Goal: Information Seeking & Learning: Learn about a topic

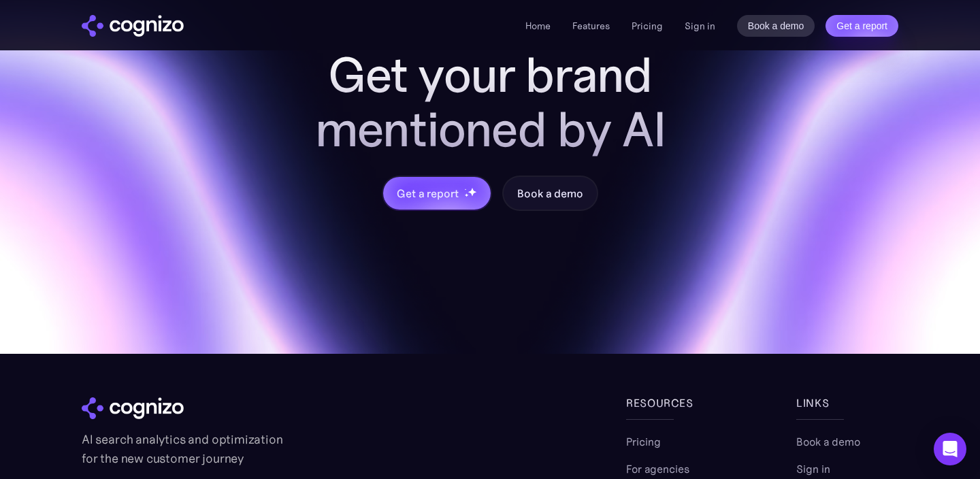
scroll to position [5342, 0]
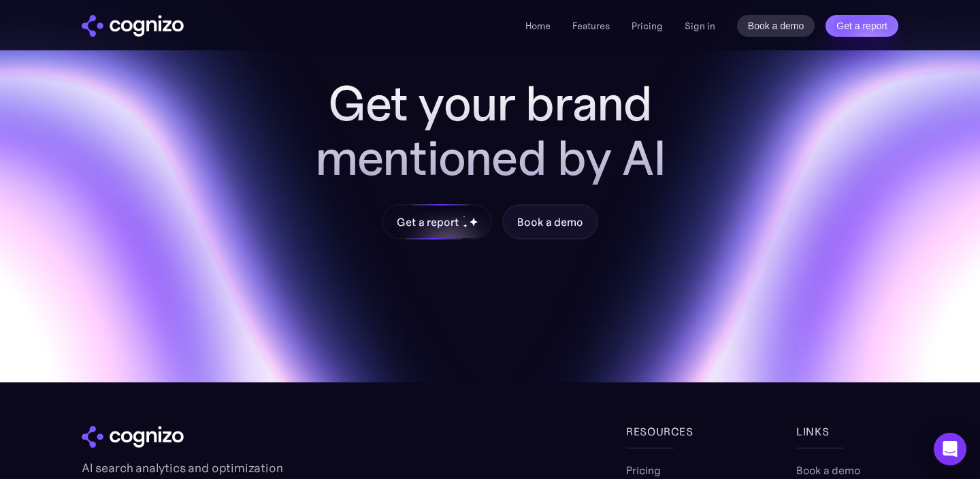
click at [413, 218] on div "Get a report" at bounding box center [427, 222] width 61 height 16
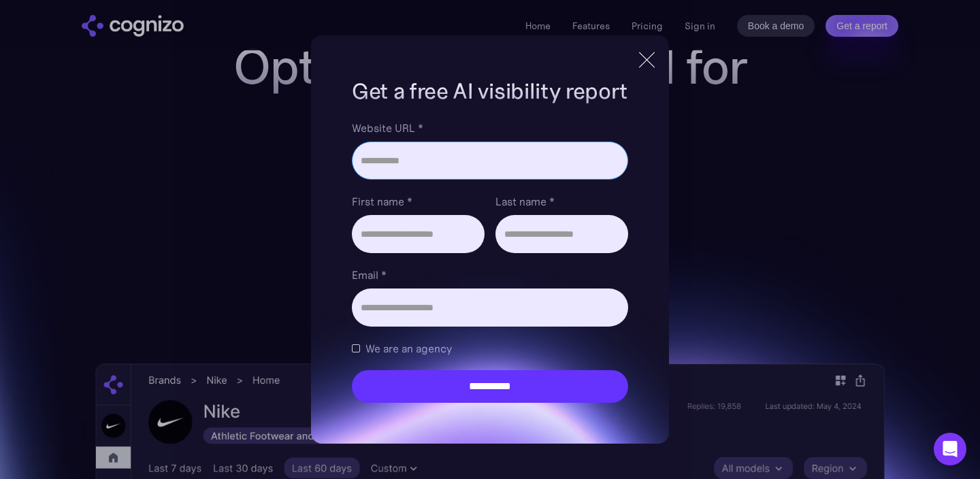
scroll to position [0, 0]
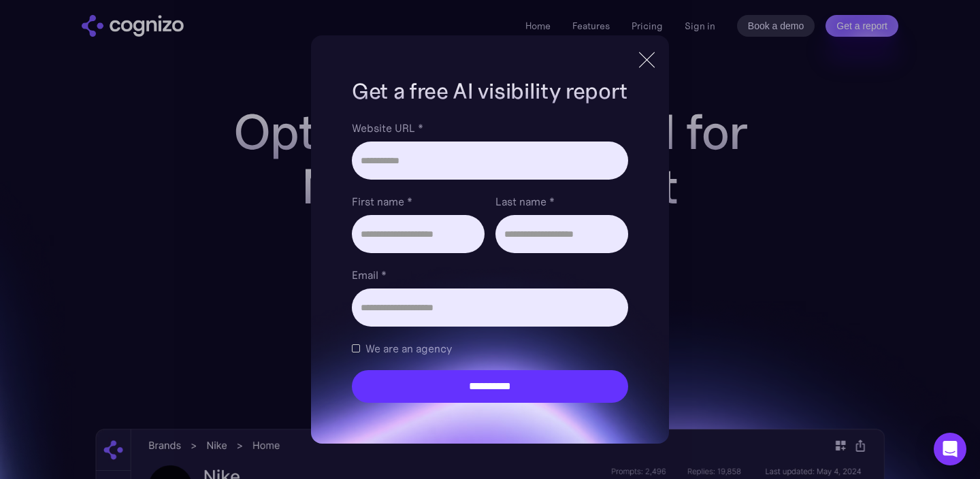
click at [643, 65] on div at bounding box center [647, 60] width 22 height 25
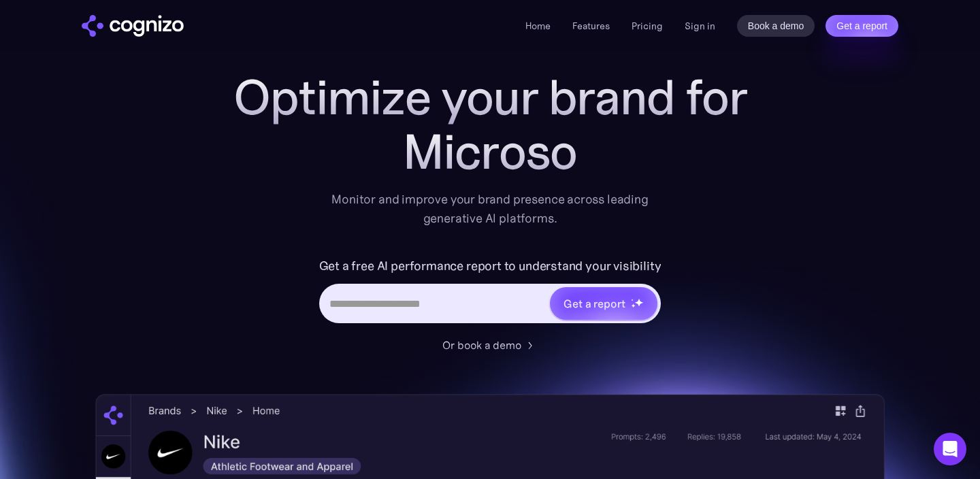
scroll to position [40, 0]
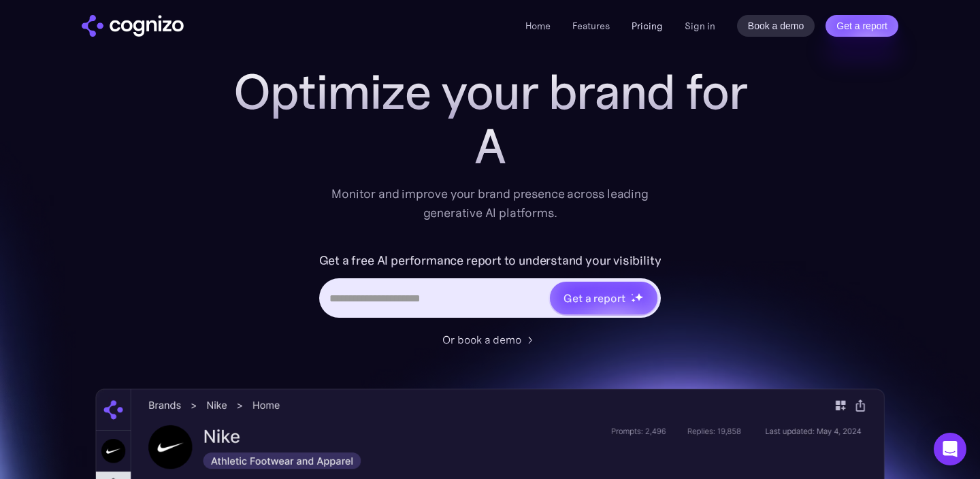
click at [647, 24] on link "Pricing" at bounding box center [647, 26] width 31 height 12
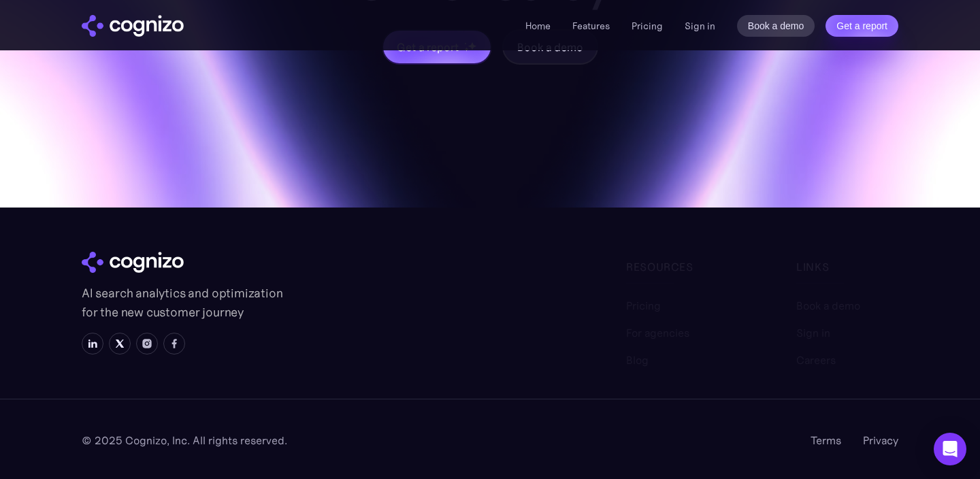
scroll to position [4233, 0]
click at [91, 347] on img at bounding box center [92, 343] width 11 height 11
